Goal: Check status: Check status

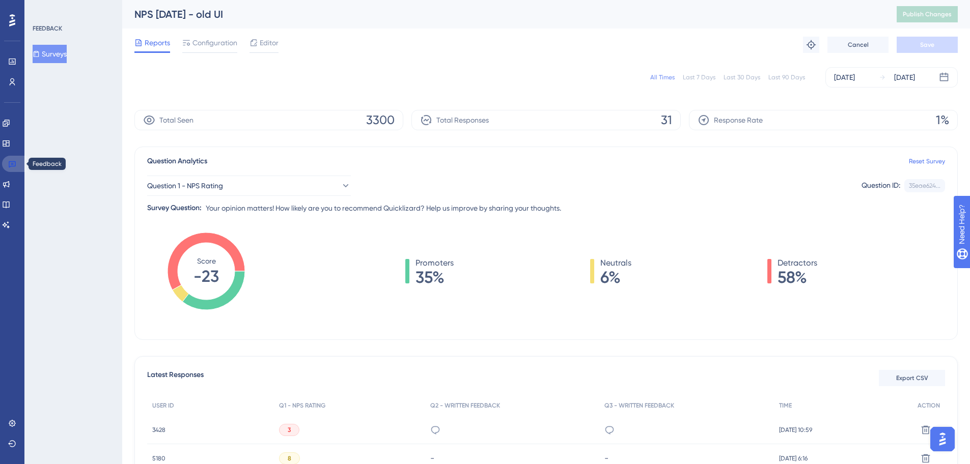
click at [11, 162] on icon at bounding box center [12, 164] width 8 height 8
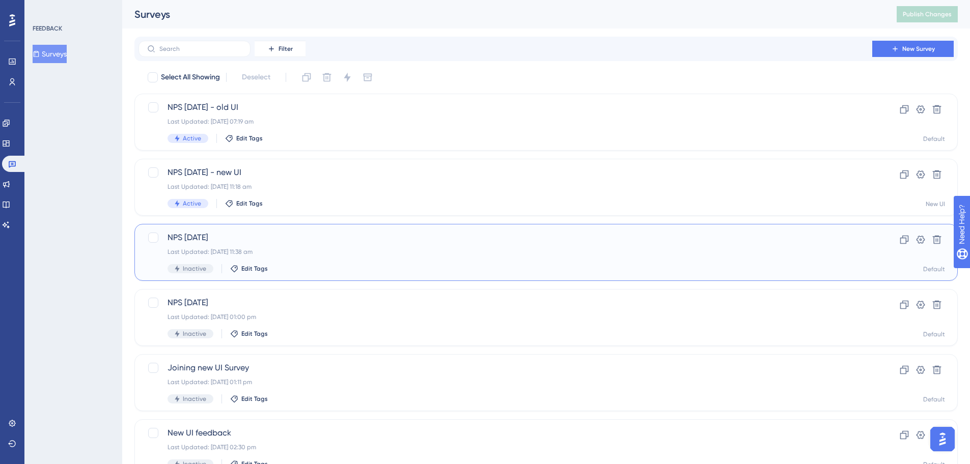
click at [287, 257] on div "NPS [DATE] Last Updated: [DATE] 11:38 am Inactive Edit Tags" at bounding box center [505, 253] width 676 height 42
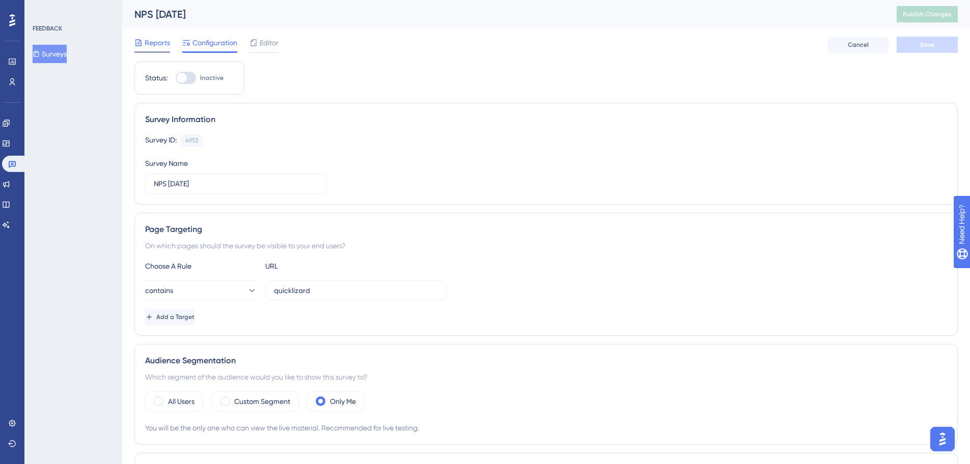
click at [164, 45] on span "Reports" at bounding box center [157, 43] width 25 height 12
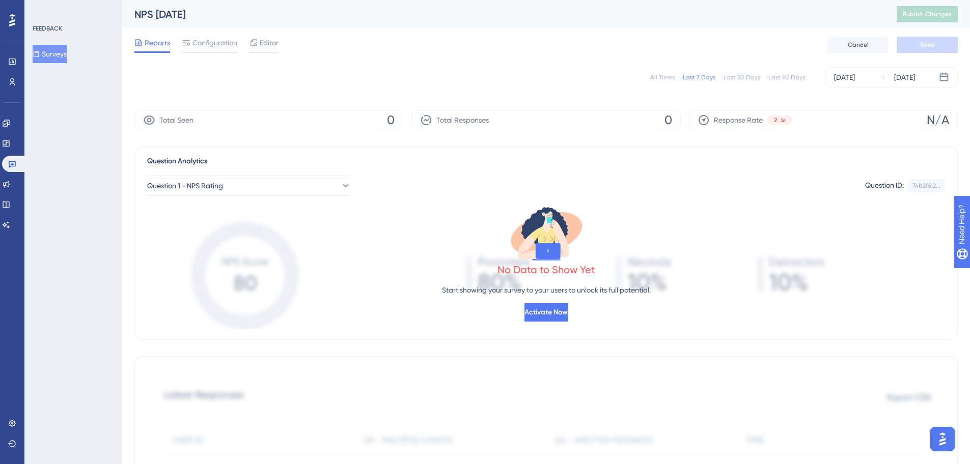
click at [664, 76] on div "All Times" at bounding box center [662, 77] width 24 height 8
